Goal: Go to known website: Access a specific website the user already knows

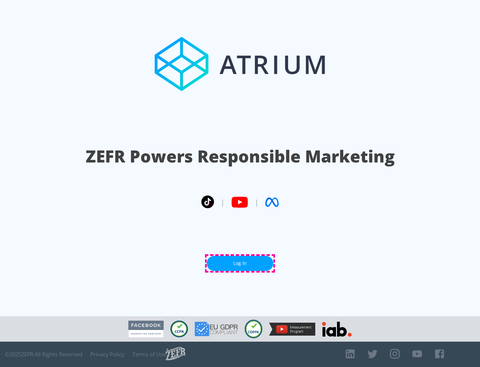
click at [240, 263] on link "Log In" at bounding box center [240, 263] width 67 height 15
